Goal: Transaction & Acquisition: Subscribe to service/newsletter

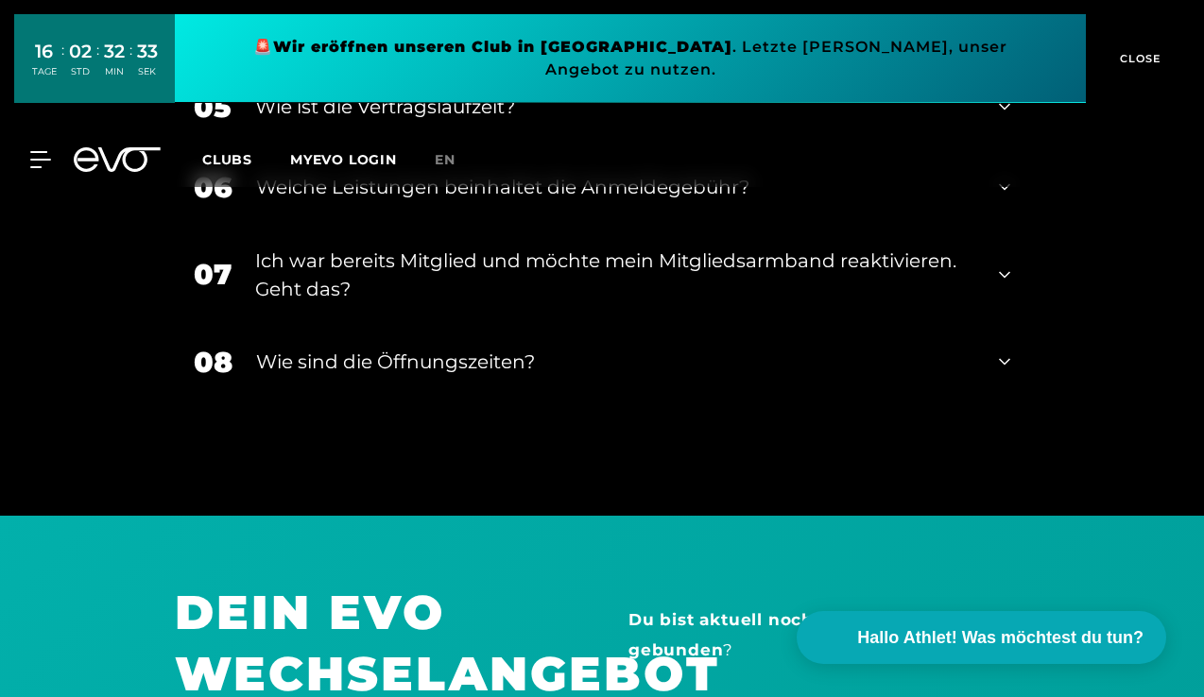
scroll to position [2699, 0]
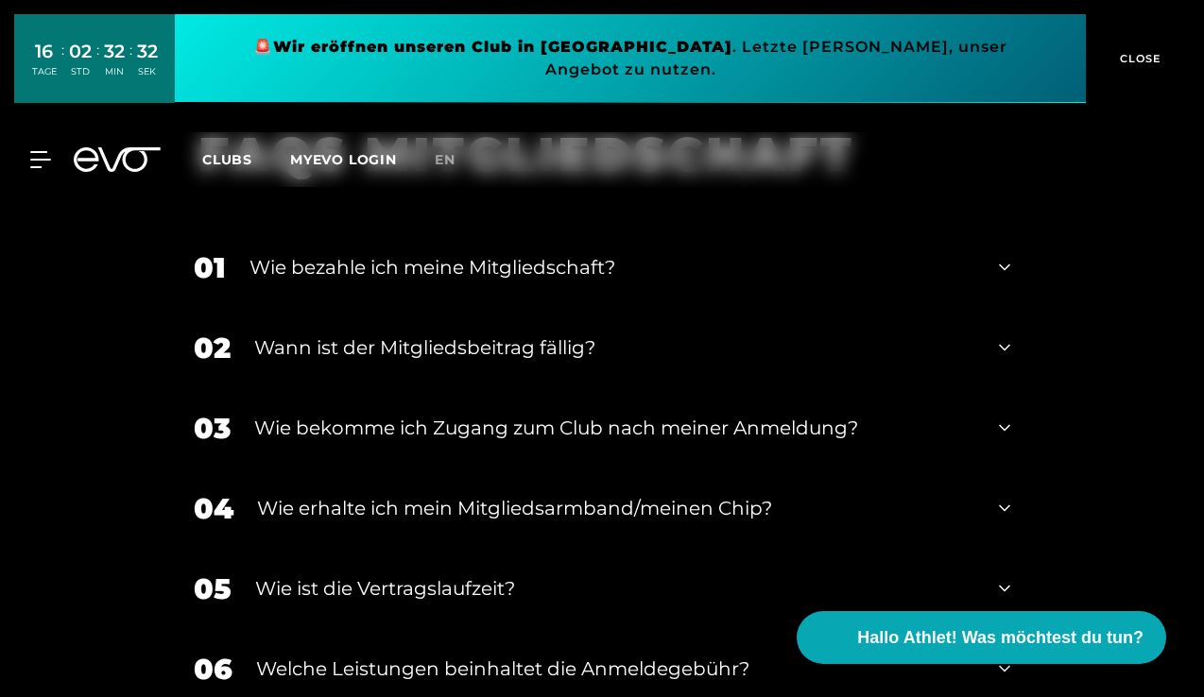
click at [456, 239] on div "01 Wie bezahle ich meine Mitgliedschaft?" at bounding box center [602, 268] width 854 height 80
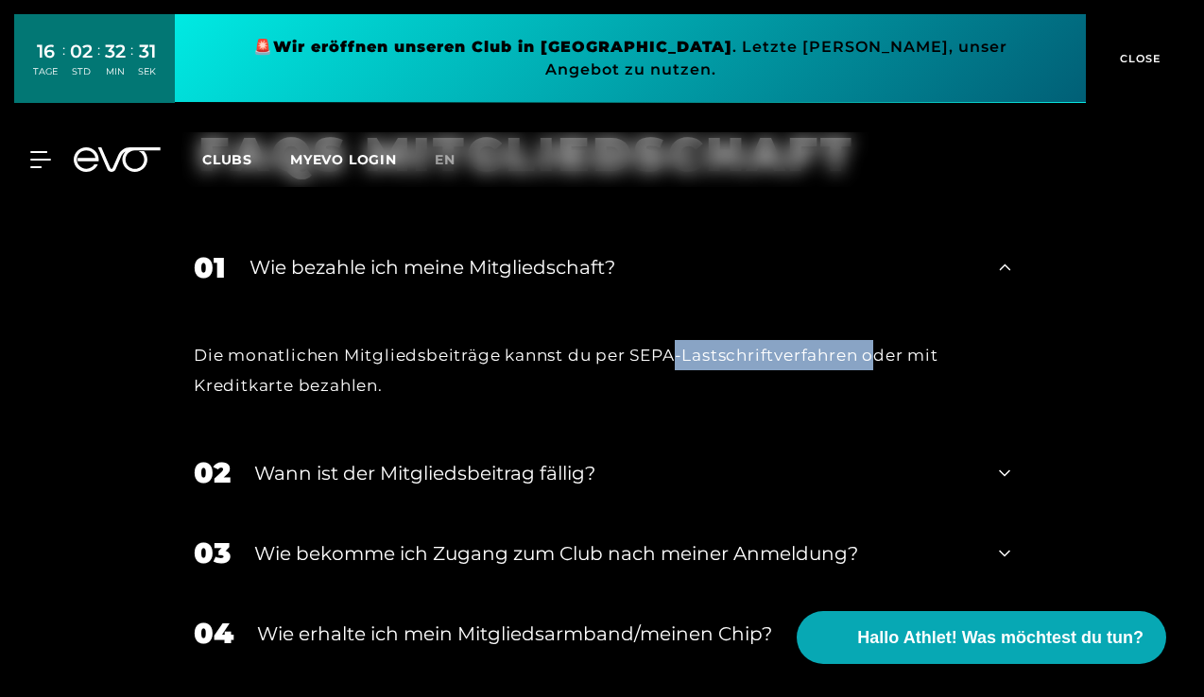
click at [878, 344] on div "Die monatlichen Mitgliedsbeiträge kannst du per SEPA-Lastschriftverfahren oder …" at bounding box center [602, 370] width 817 height 61
click at [639, 459] on div "Wann ist der Mitgliedsbeitrag fällig?" at bounding box center [614, 473] width 721 height 28
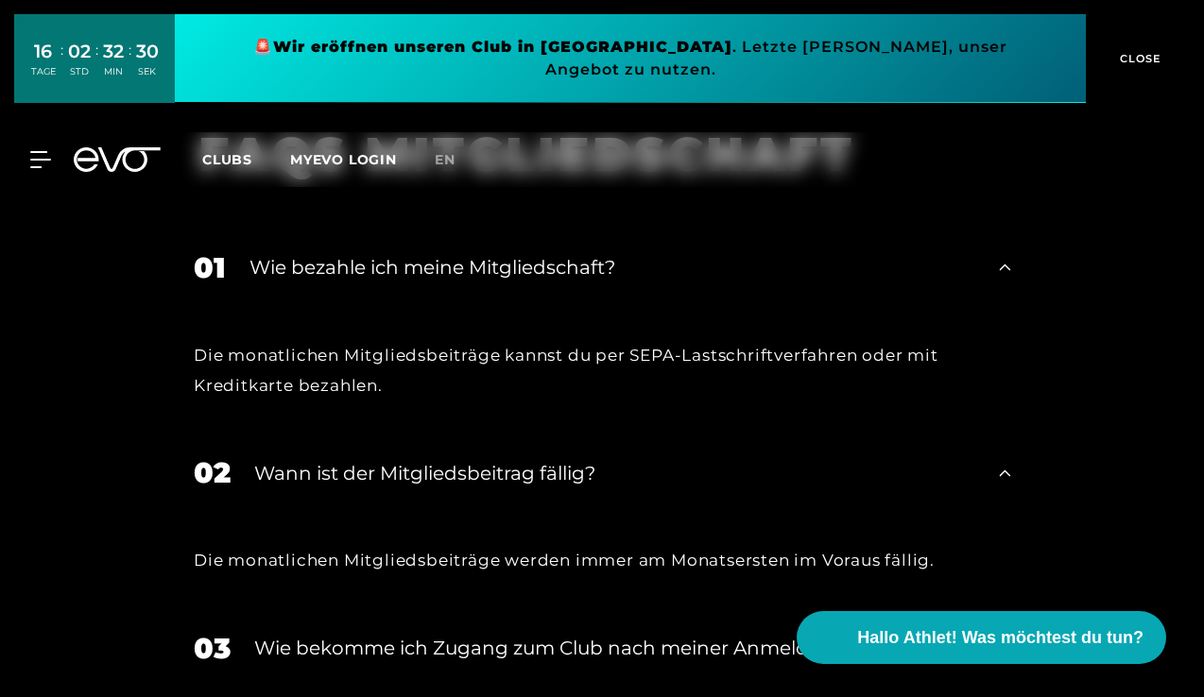
scroll to position [2988, 0]
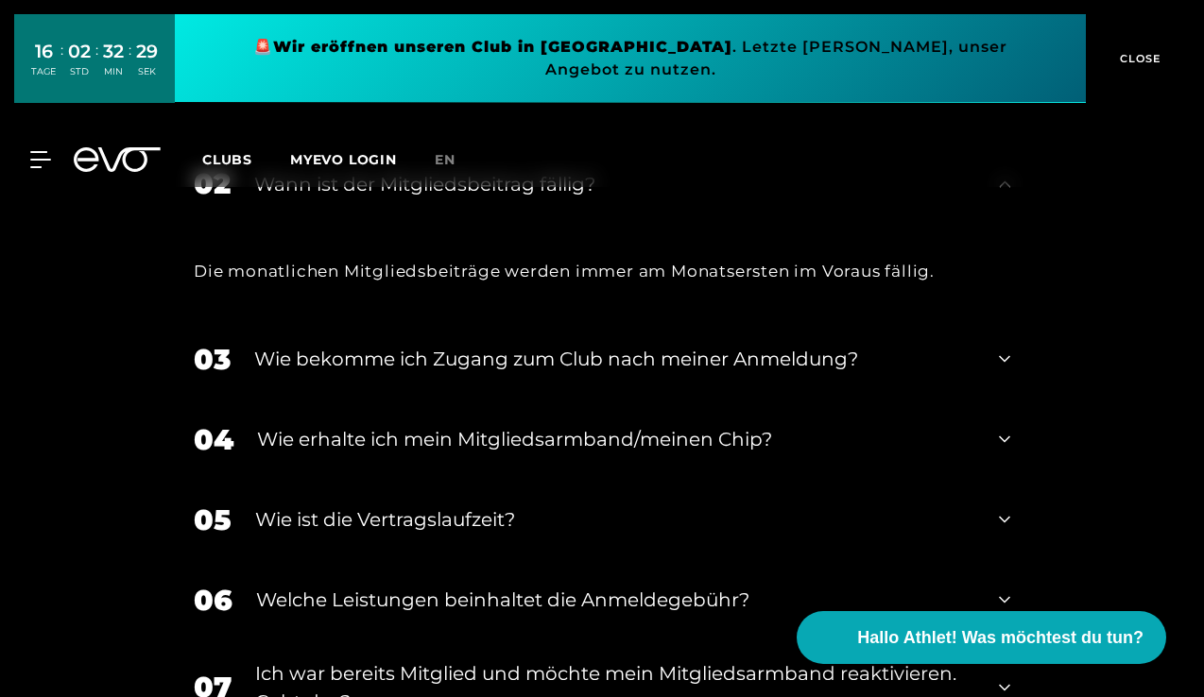
click at [604, 348] on div "Wie bekomme ich Zugang zum Club nach meiner Anmeldung?" at bounding box center [614, 359] width 721 height 28
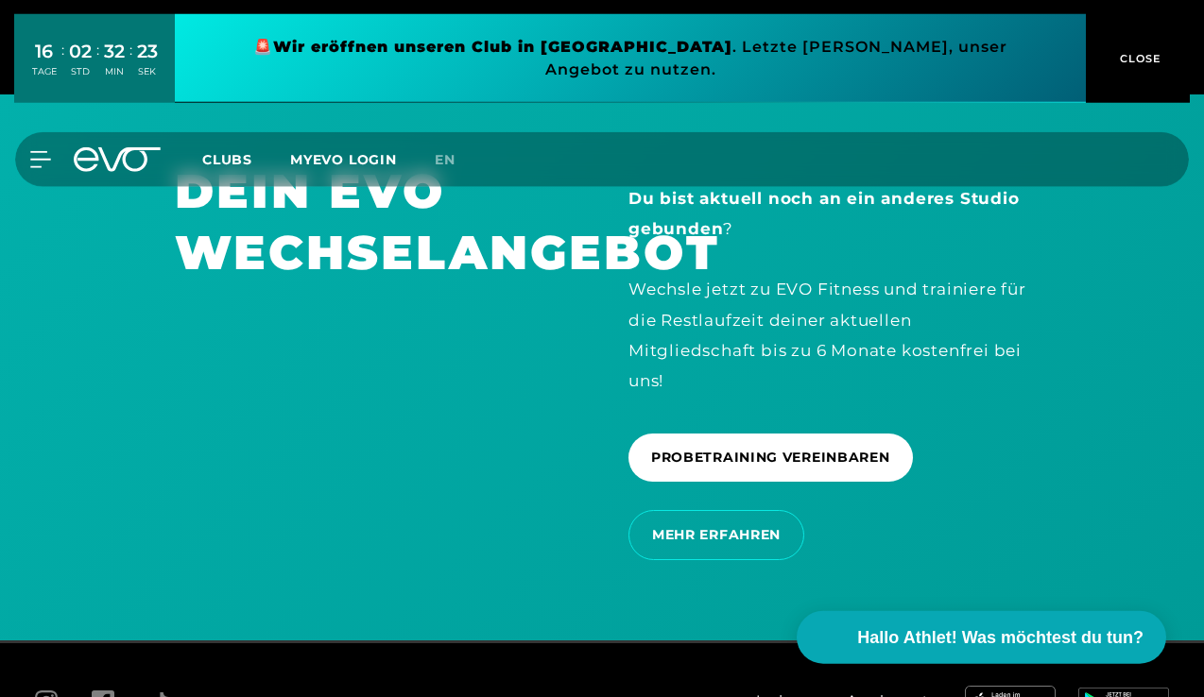
scroll to position [3822, 0]
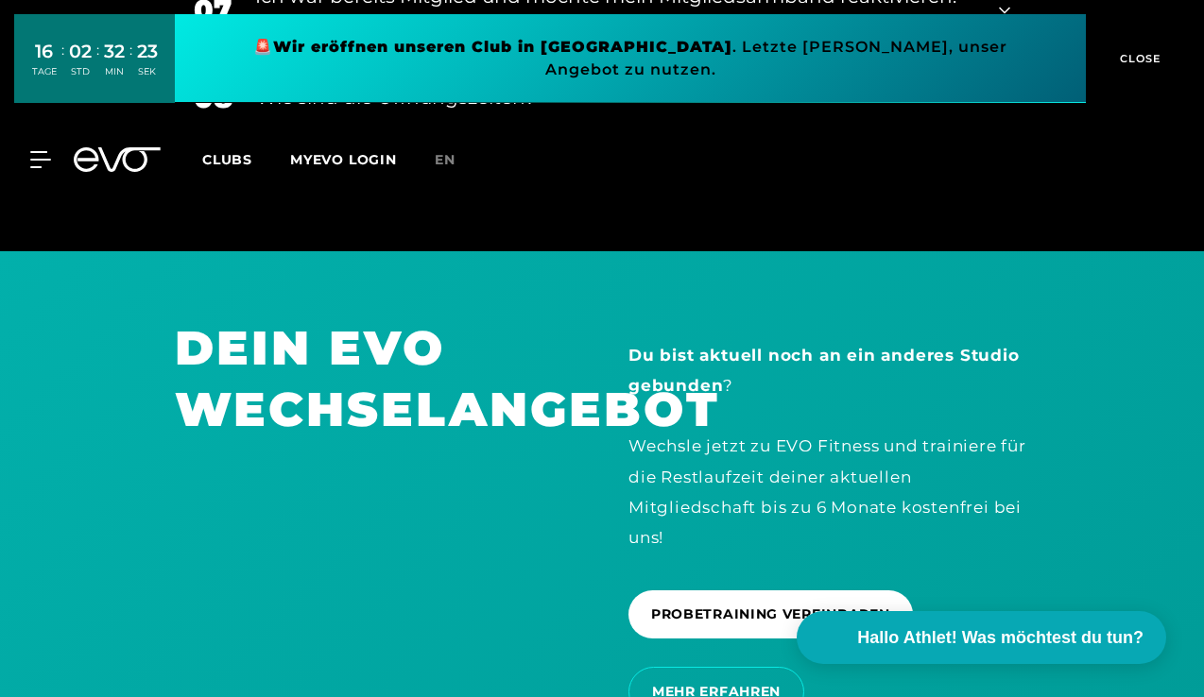
click at [224, 151] on span "Clubs" at bounding box center [227, 159] width 50 height 17
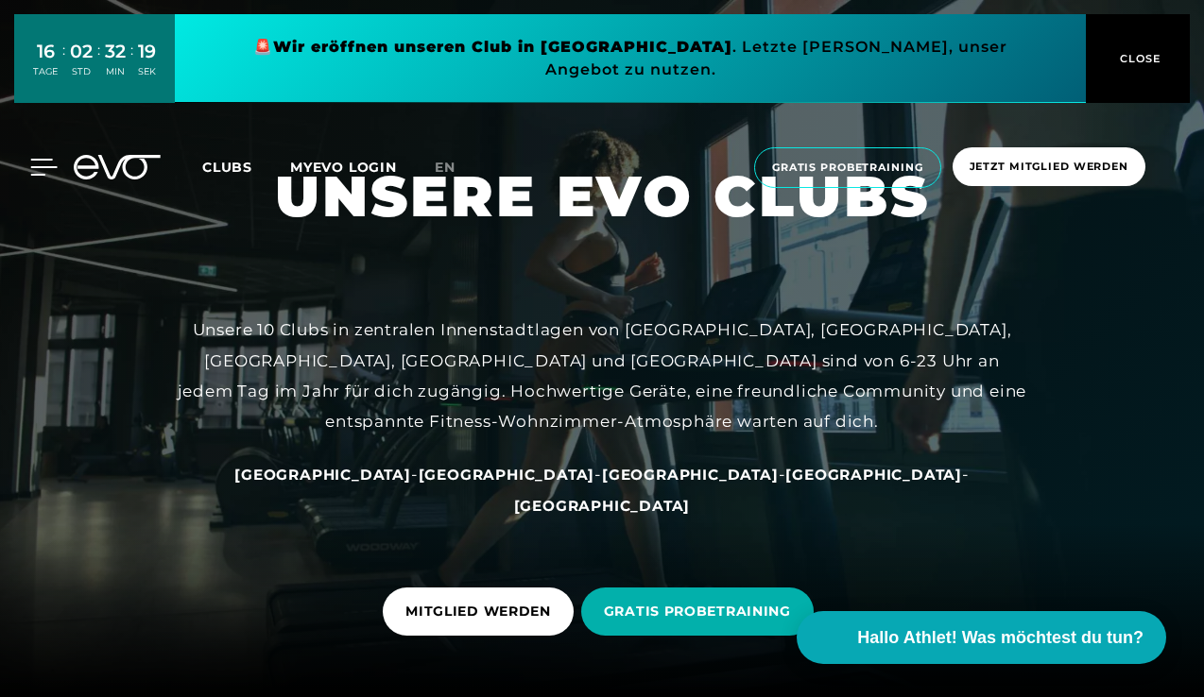
click at [44, 160] on icon at bounding box center [44, 167] width 26 height 15
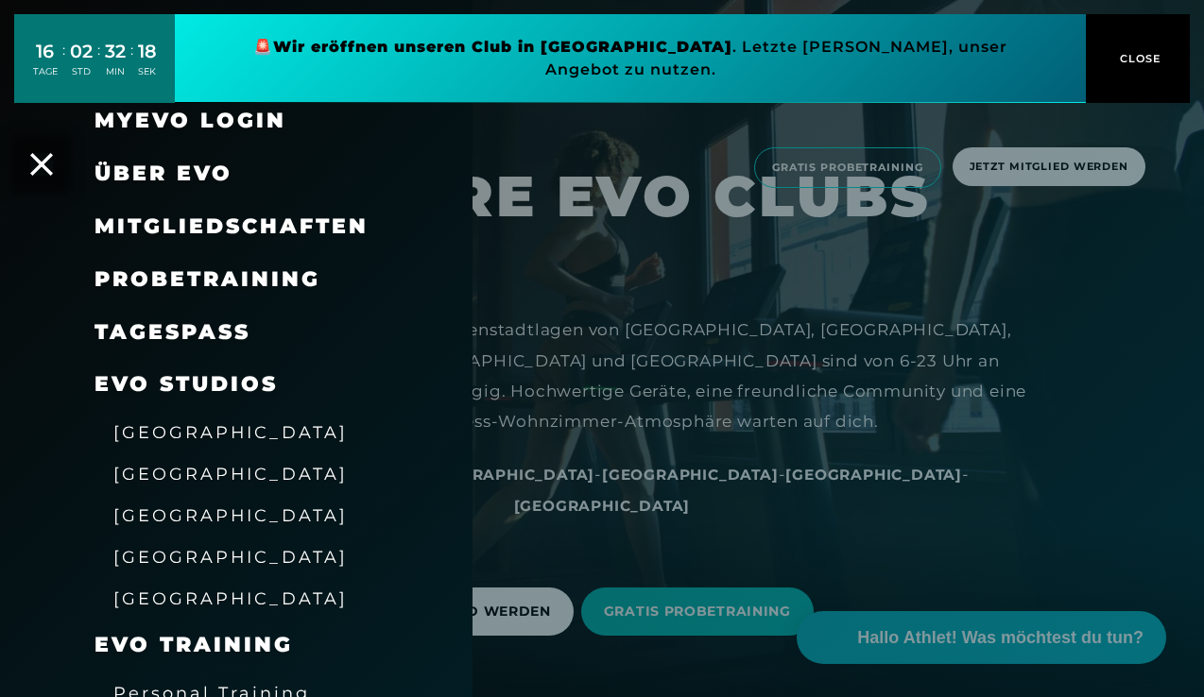
click at [146, 226] on span "Mitgliedschaften" at bounding box center [232, 227] width 274 height 26
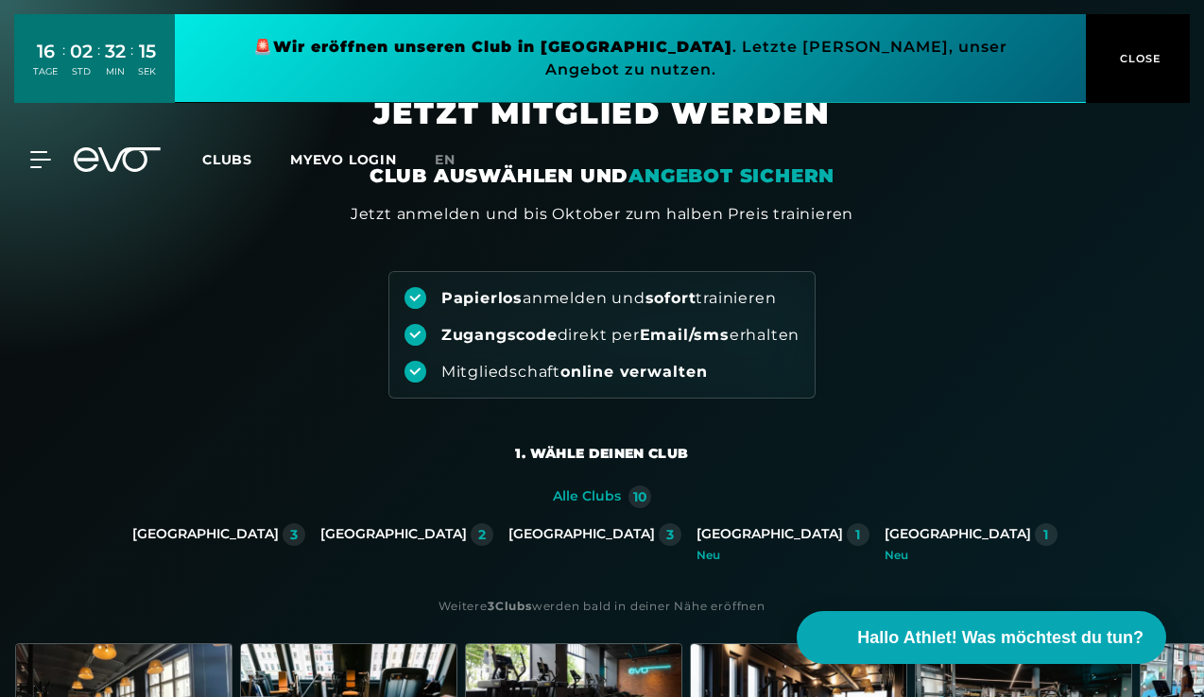
click at [279, 535] on div "[GEOGRAPHIC_DATA]" at bounding box center [205, 534] width 146 height 17
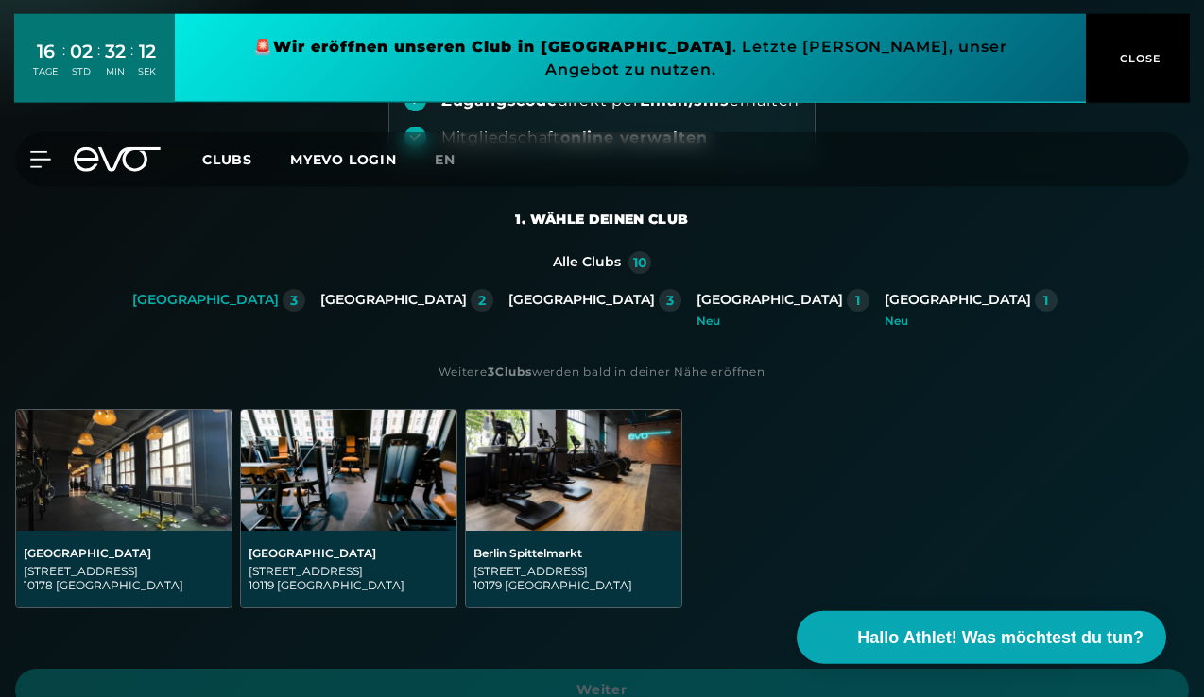
scroll to position [386, 0]
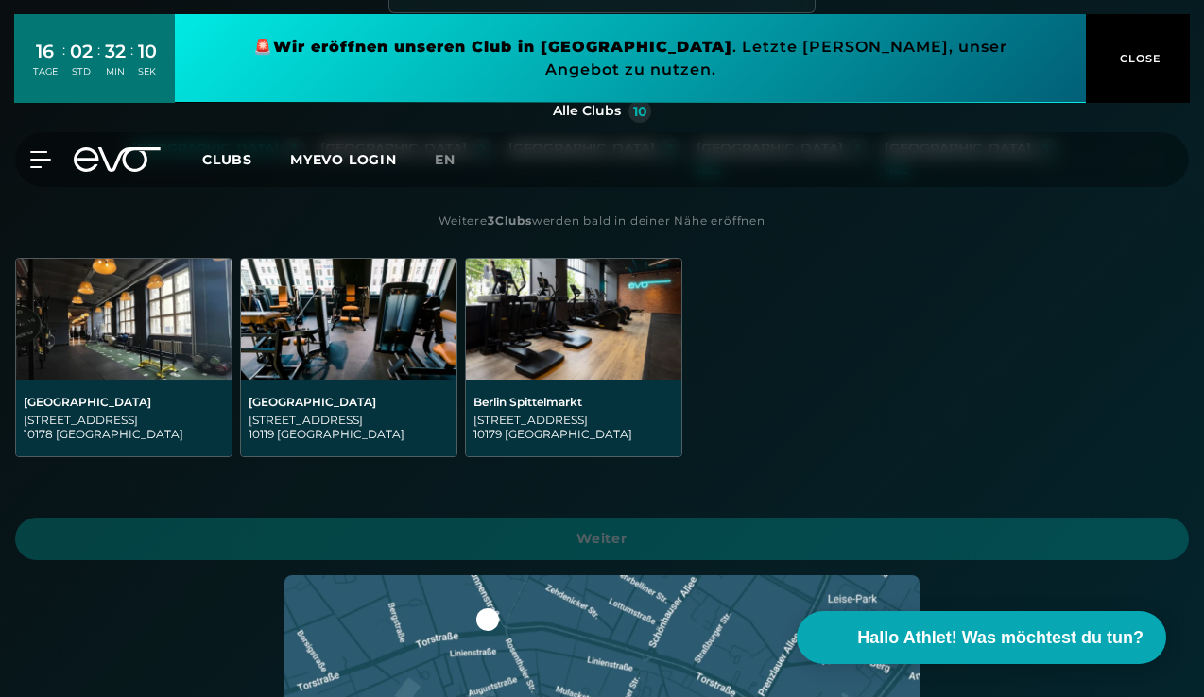
click at [188, 327] on img at bounding box center [123, 319] width 215 height 121
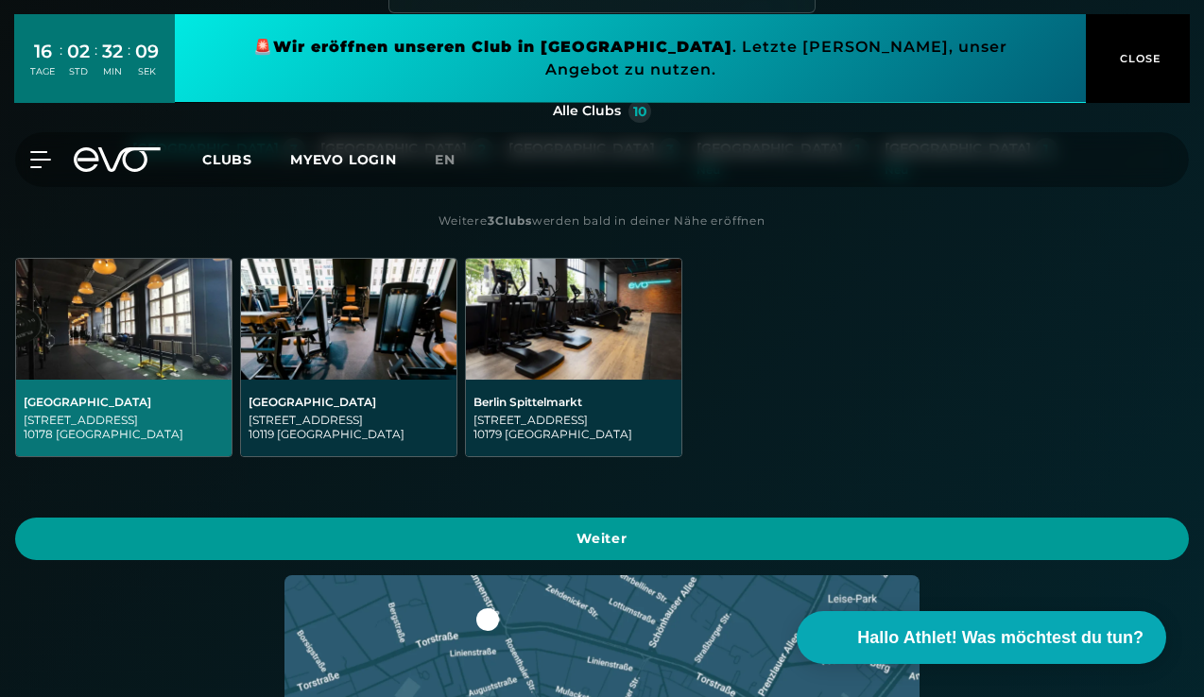
click at [500, 536] on span "Weiter" at bounding box center [602, 539] width 1128 height 20
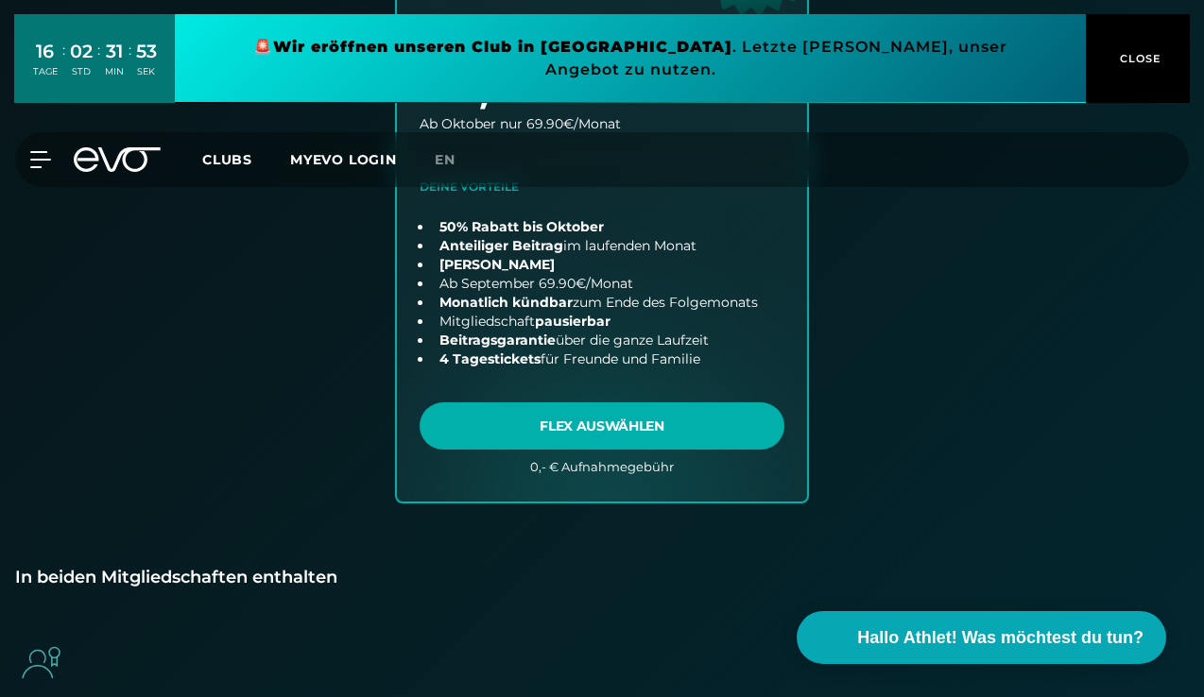
scroll to position [1266, 0]
